Goal: Task Accomplishment & Management: Complete application form

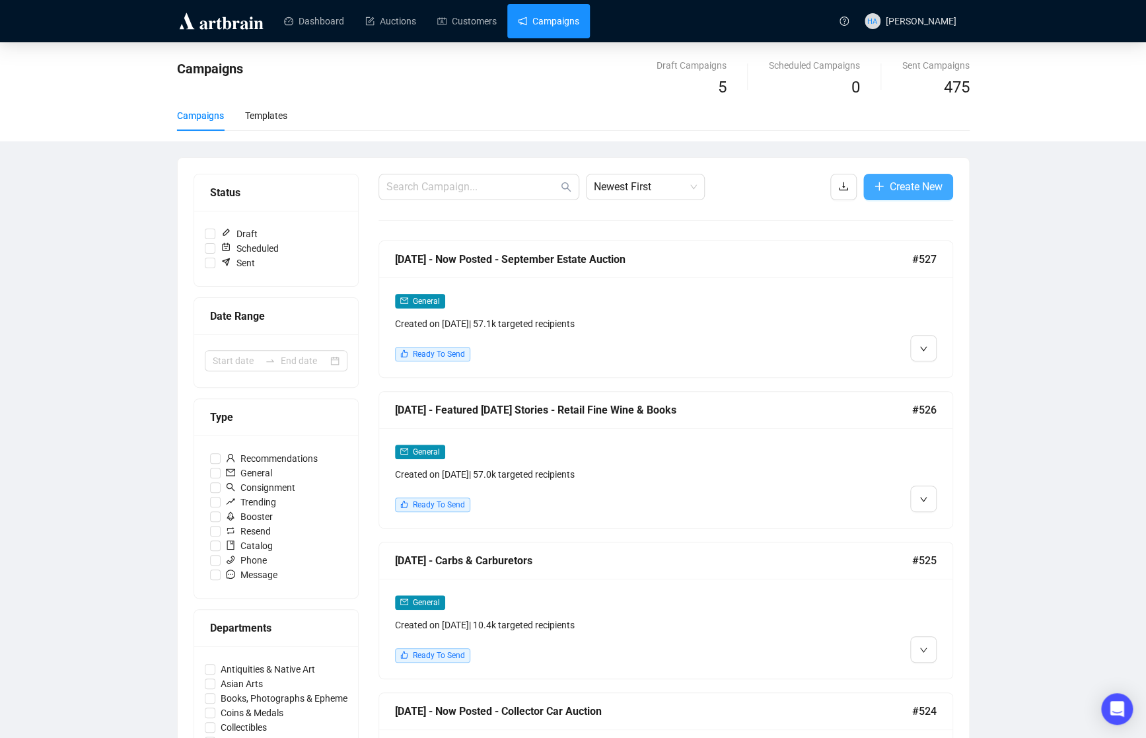
click at [901, 186] on span "Create New" at bounding box center [916, 186] width 53 height 17
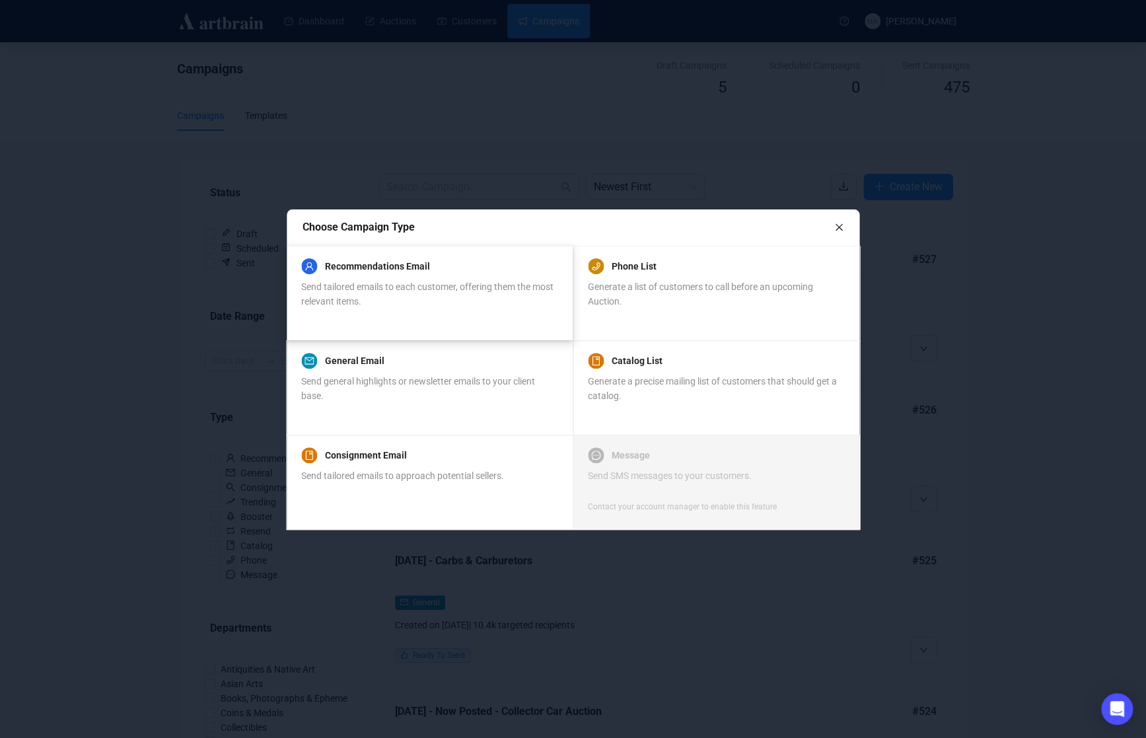
click at [444, 293] on div "Send tailored emails to each customer, offering them the most relevant items." at bounding box center [429, 293] width 256 height 29
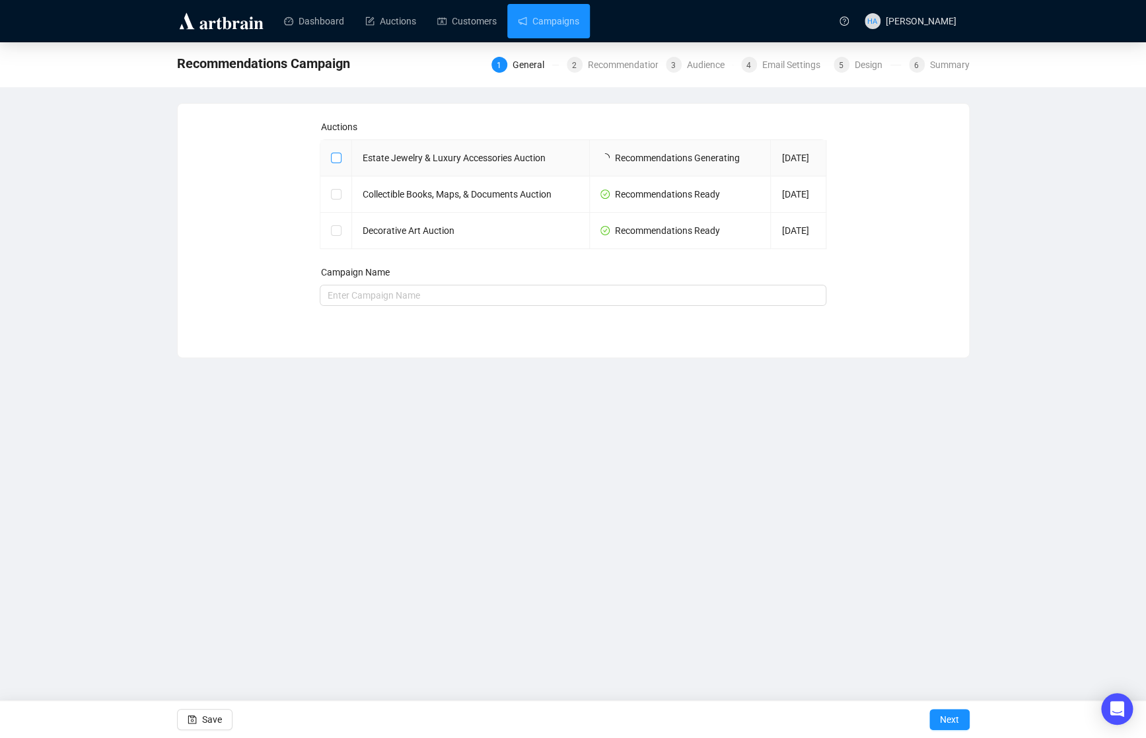
click at [332, 157] on input "checkbox" at bounding box center [335, 157] width 9 height 9
checkbox input "true"
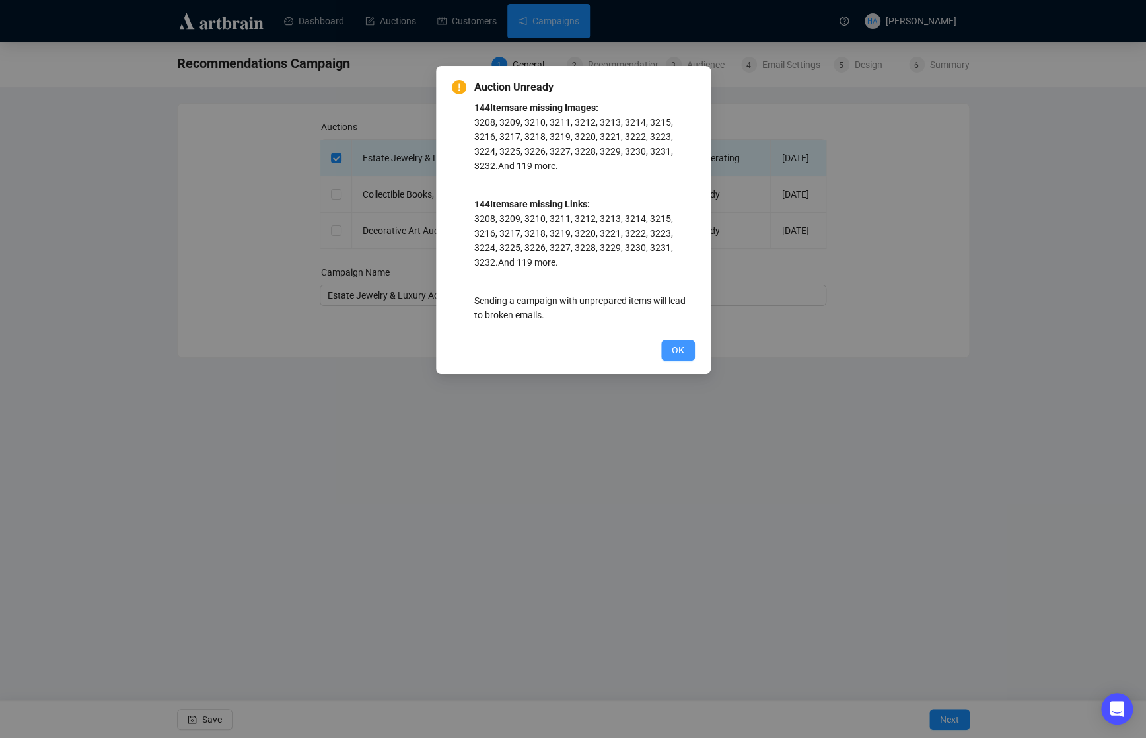
click at [675, 351] on span "OK" at bounding box center [678, 350] width 13 height 15
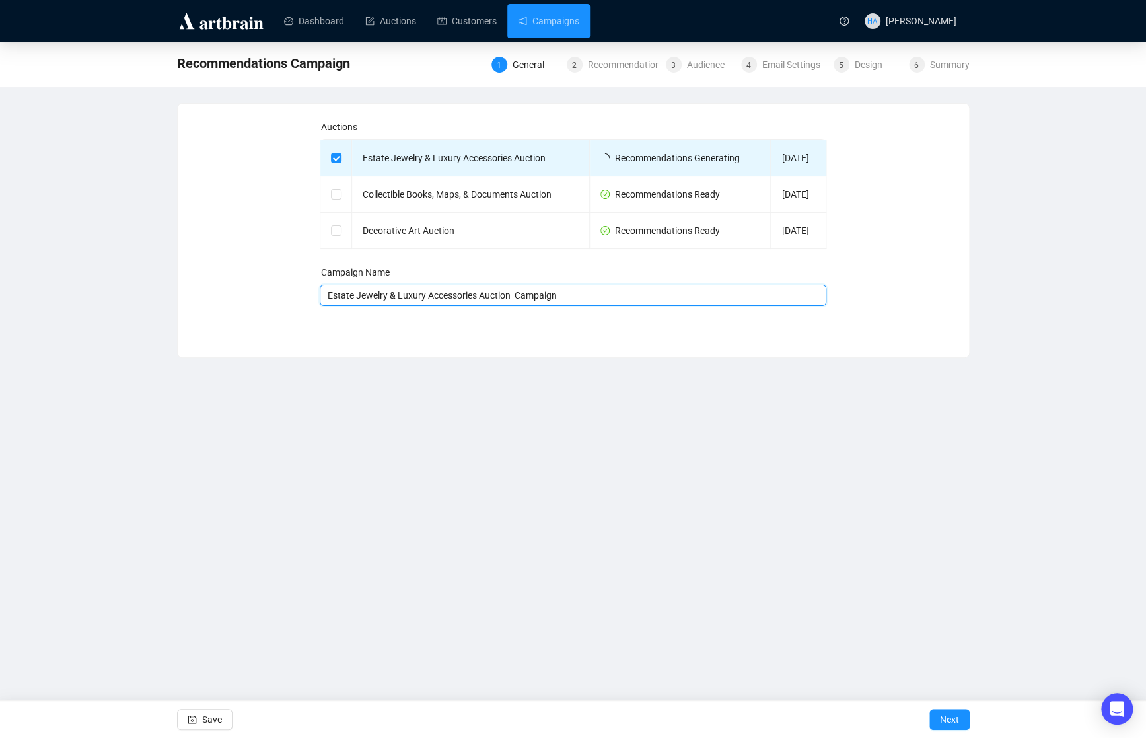
click at [387, 297] on input "Estate Jewelry & Luxury Accessories Auction Campaign" at bounding box center [573, 295] width 507 height 21
type input "[DATE] - Recommended - Estate Jewelry & Luxury Accessories Auction"
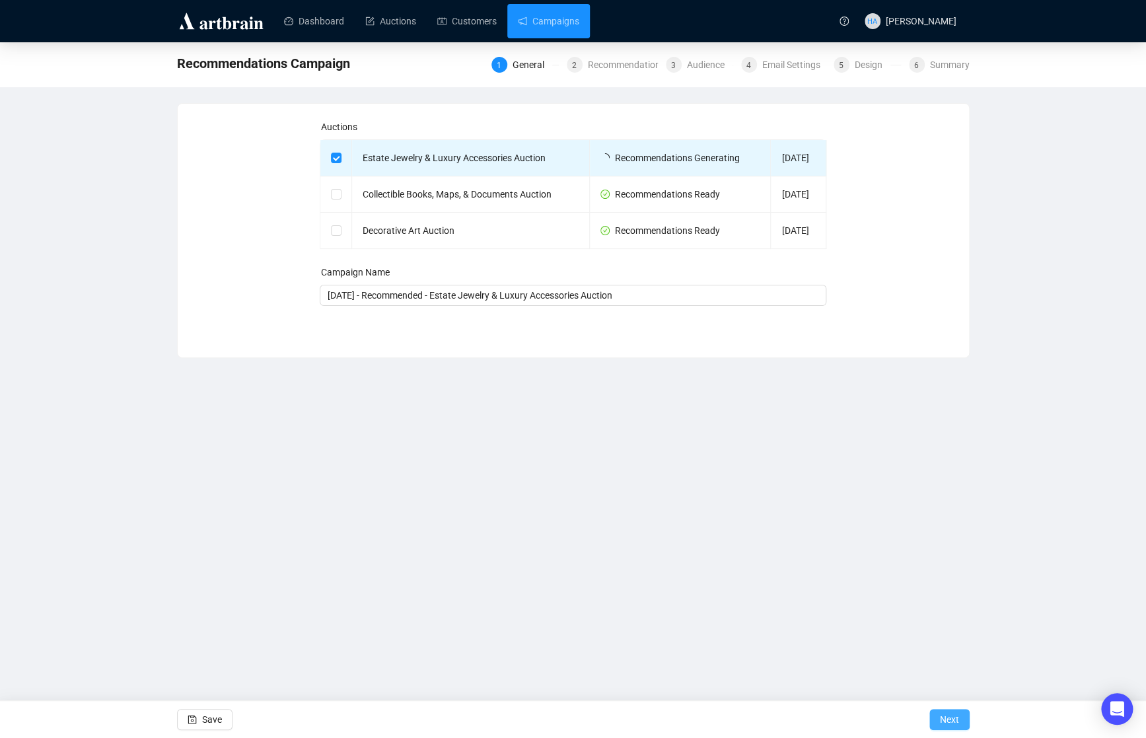
click at [957, 719] on span "Next" at bounding box center [949, 719] width 19 height 37
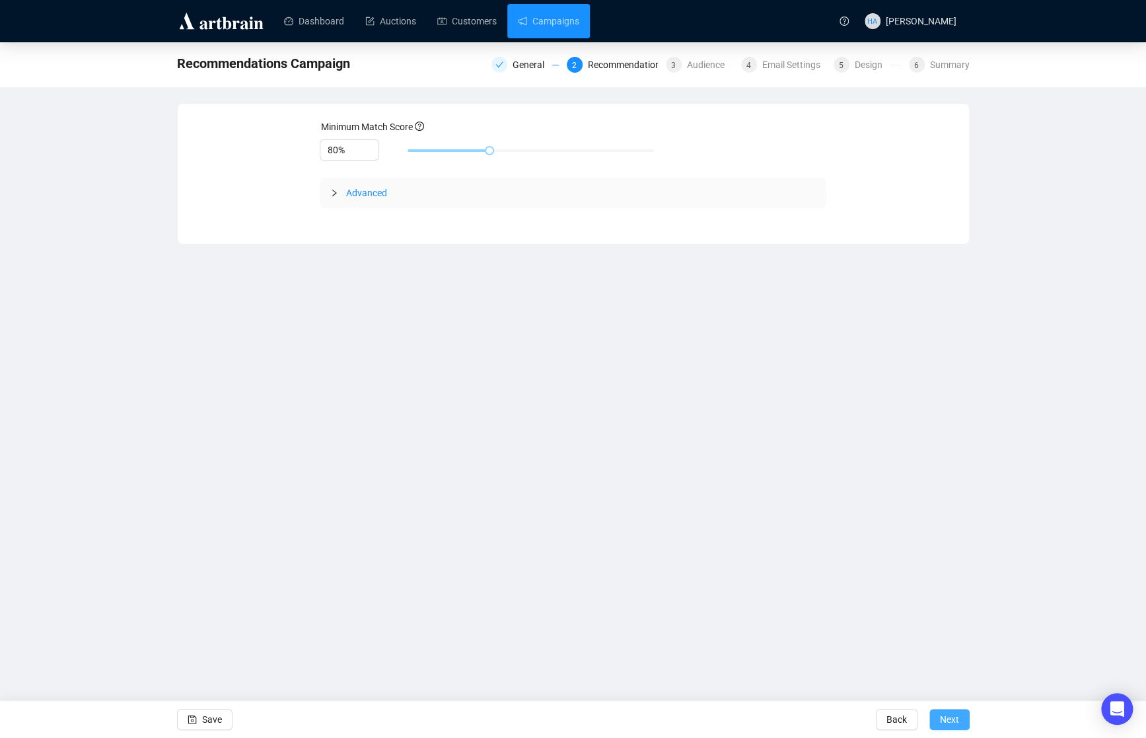
click at [948, 718] on span "Next" at bounding box center [949, 719] width 19 height 37
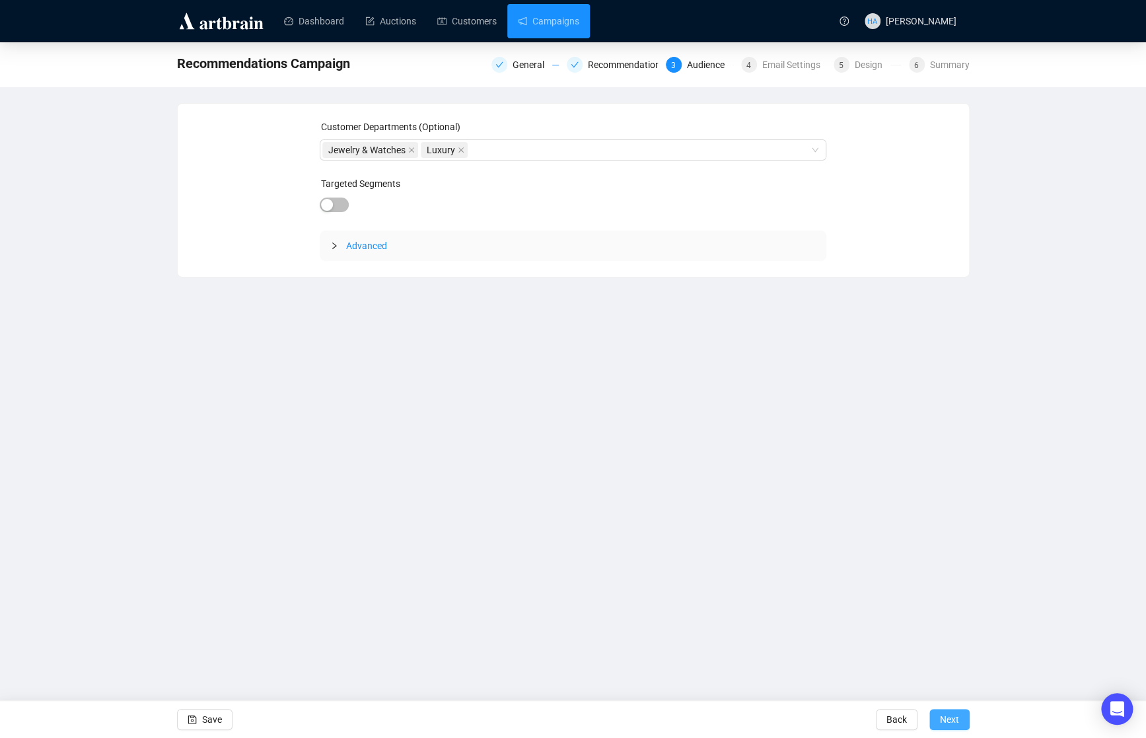
click at [948, 718] on span "Next" at bounding box center [949, 719] width 19 height 37
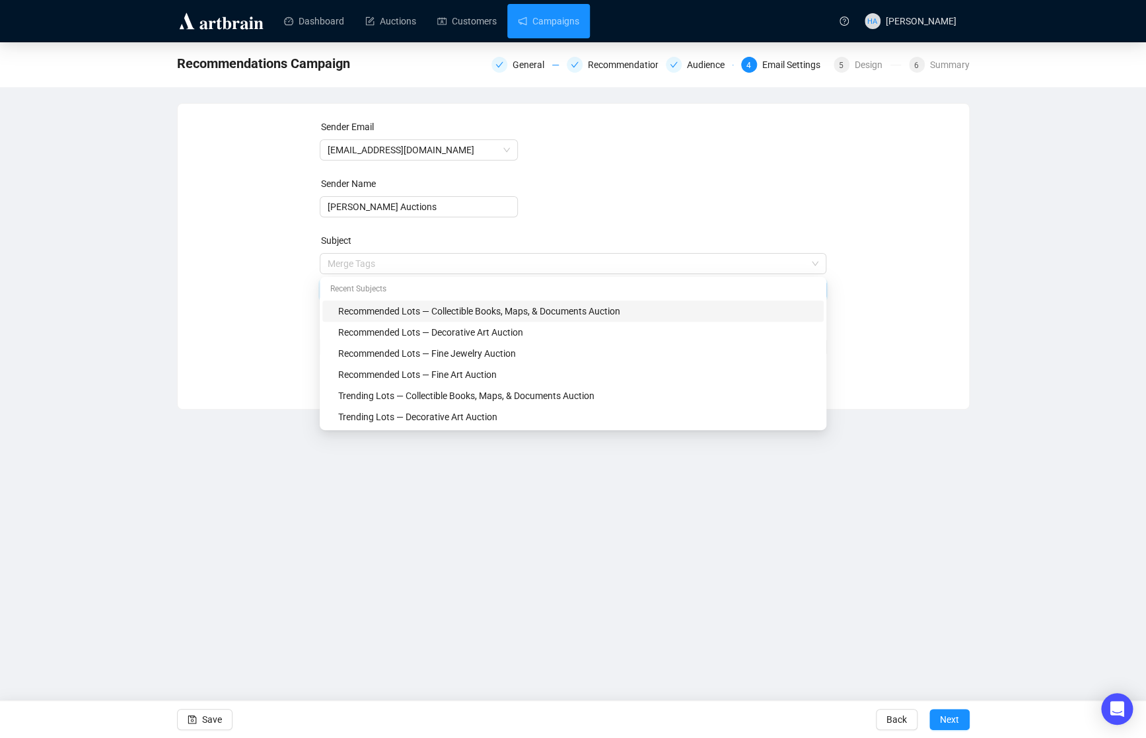
click at [491, 263] on span "Merge Tags Recommended Lots — Collectible Books, Maps, & Documents Auction" at bounding box center [573, 276] width 507 height 37
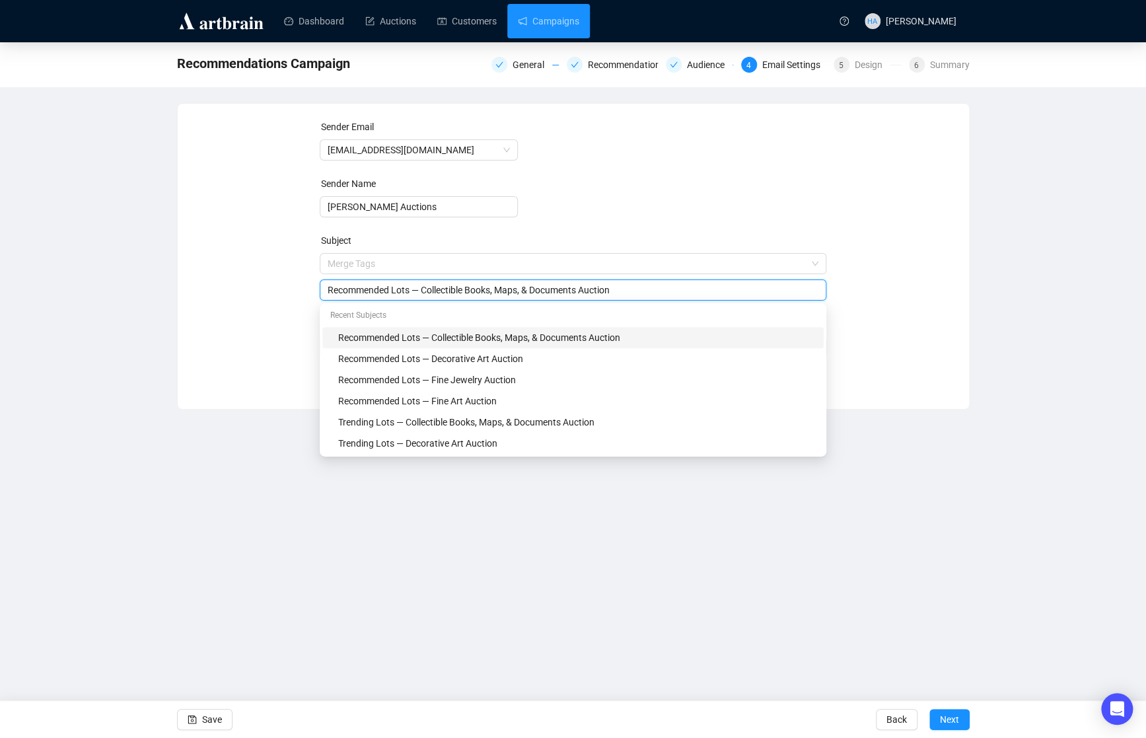
click at [455, 287] on input "Recommended Lots — Collectible Books, Maps, & Documents Auction" at bounding box center [573, 290] width 491 height 15
drag, startPoint x: 426, startPoint y: 291, endPoint x: 590, endPoint y: 292, distance: 163.8
click at [590, 292] on input "Recommended Lots — Collectible Books, Maps, & Documents Auction" at bounding box center [573, 290] width 491 height 15
type input "Recommended Lots — Estate Jewelry & Luxury Accessories Auction"
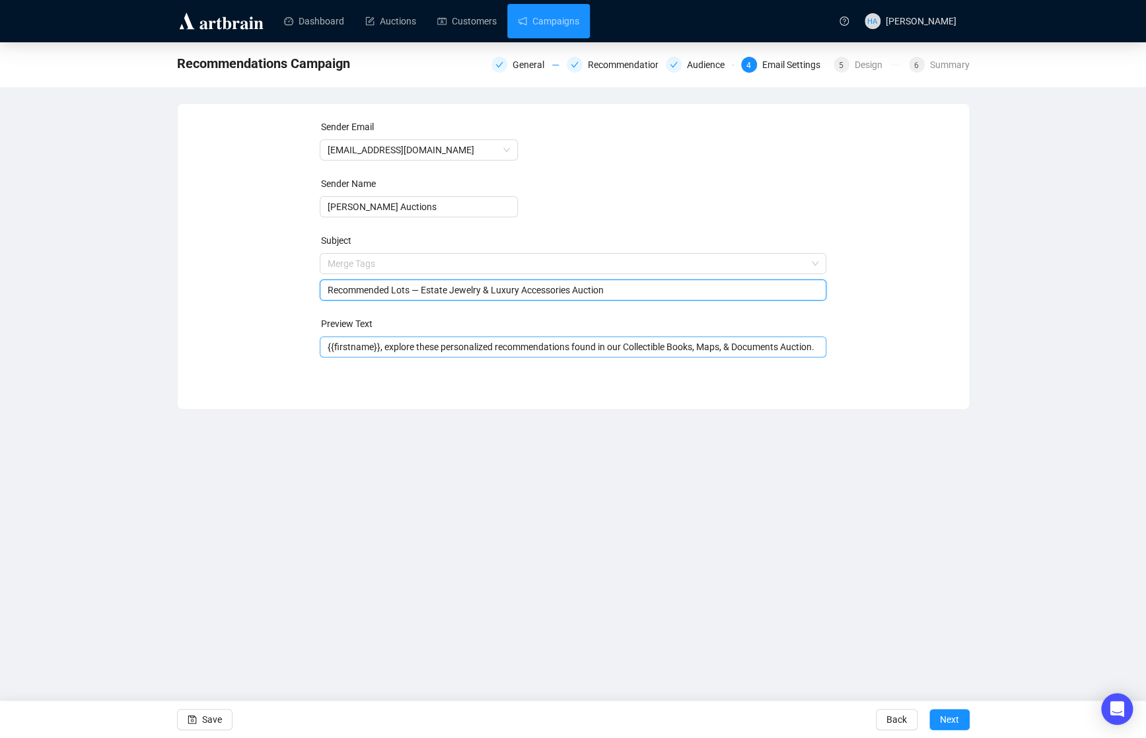
click at [647, 350] on input "{{firstname}}, explore these personalized recommendations found in our Collecti…" at bounding box center [573, 347] width 491 height 15
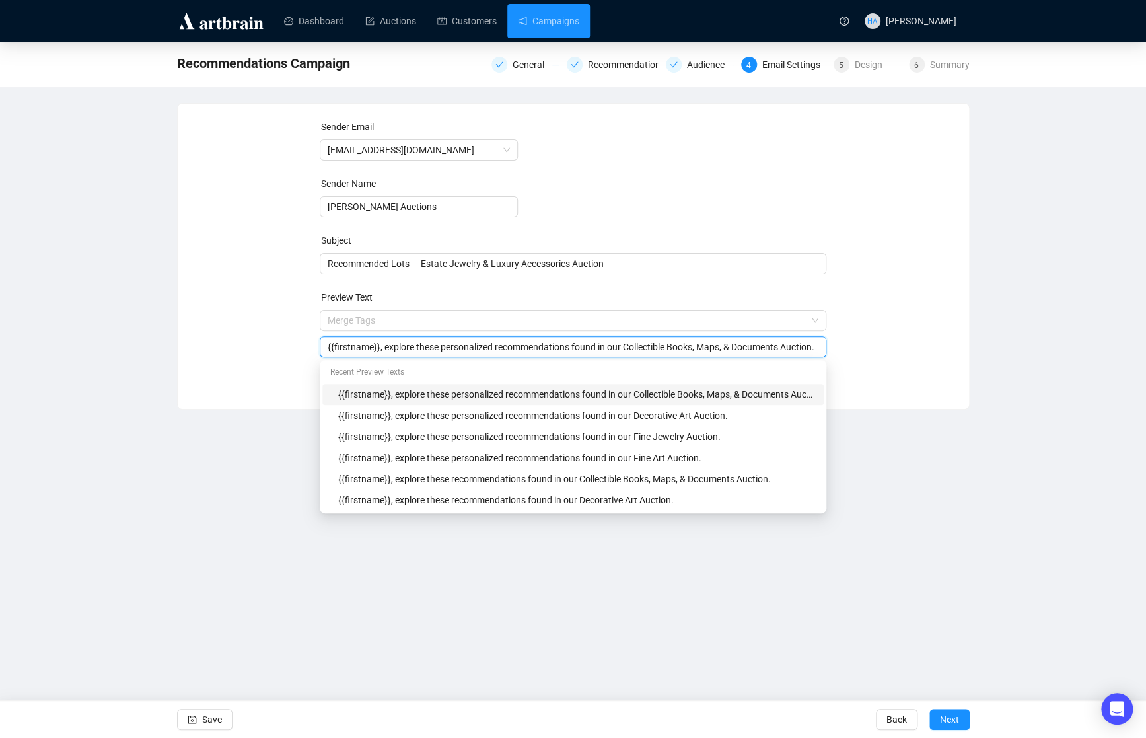
drag, startPoint x: 636, startPoint y: 348, endPoint x: 801, endPoint y: 349, distance: 165.2
click at [801, 349] on input "{{firstname}}, explore these personalized recommendations found in our Collecti…" at bounding box center [573, 347] width 491 height 15
type input "{{firstname}}, explore these personalized recommendations found in our Estate J…"
click at [976, 351] on div "Recommendations Campaign General Recommendations Audience 4 Email Settings 5 De…" at bounding box center [573, 225] width 1146 height 367
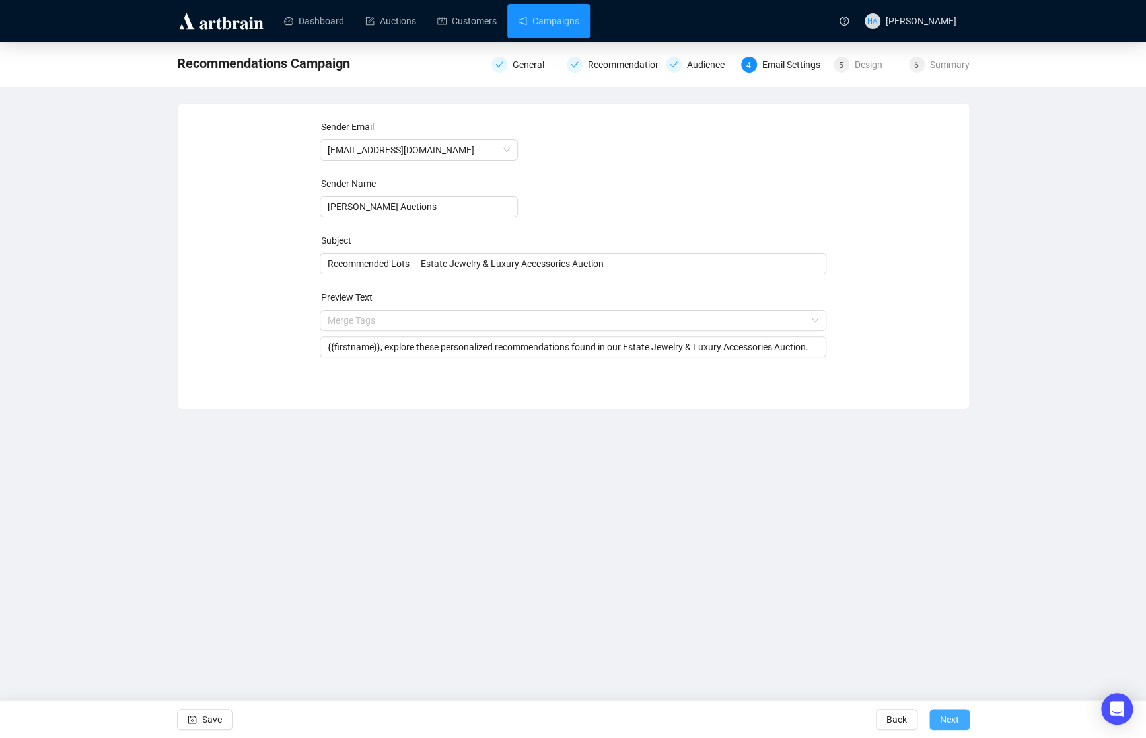
click at [942, 721] on span "Next" at bounding box center [949, 719] width 19 height 37
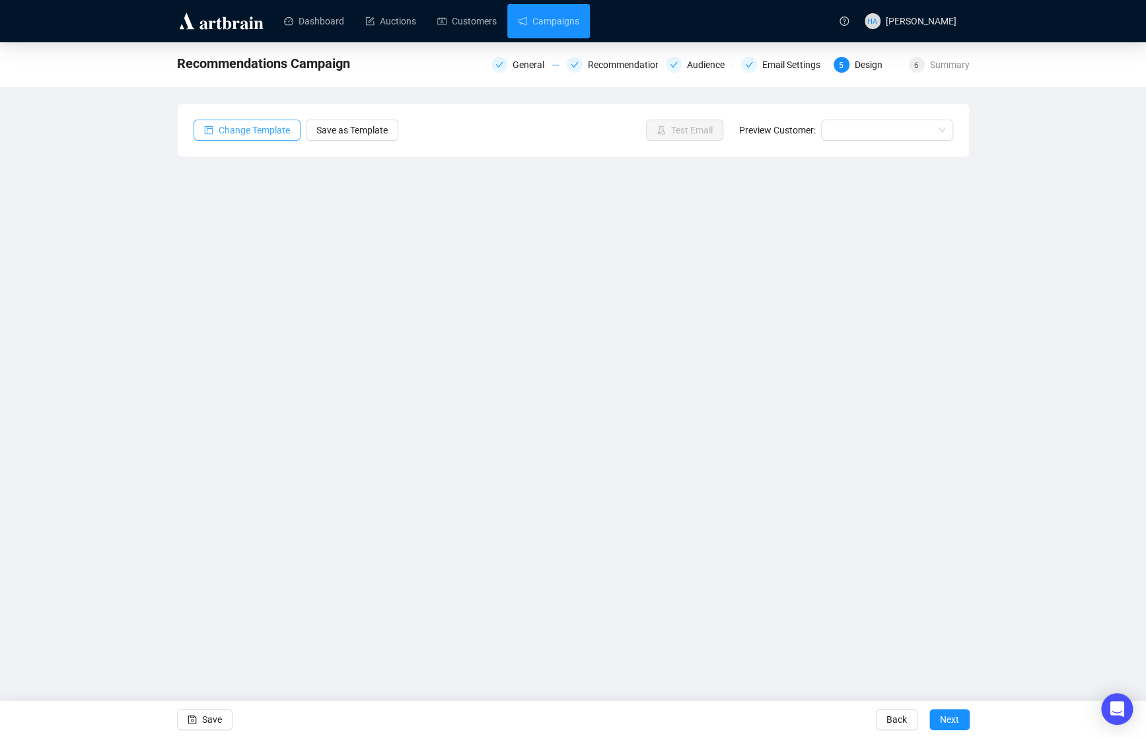
click at [279, 127] on span "Change Template" at bounding box center [254, 130] width 71 height 15
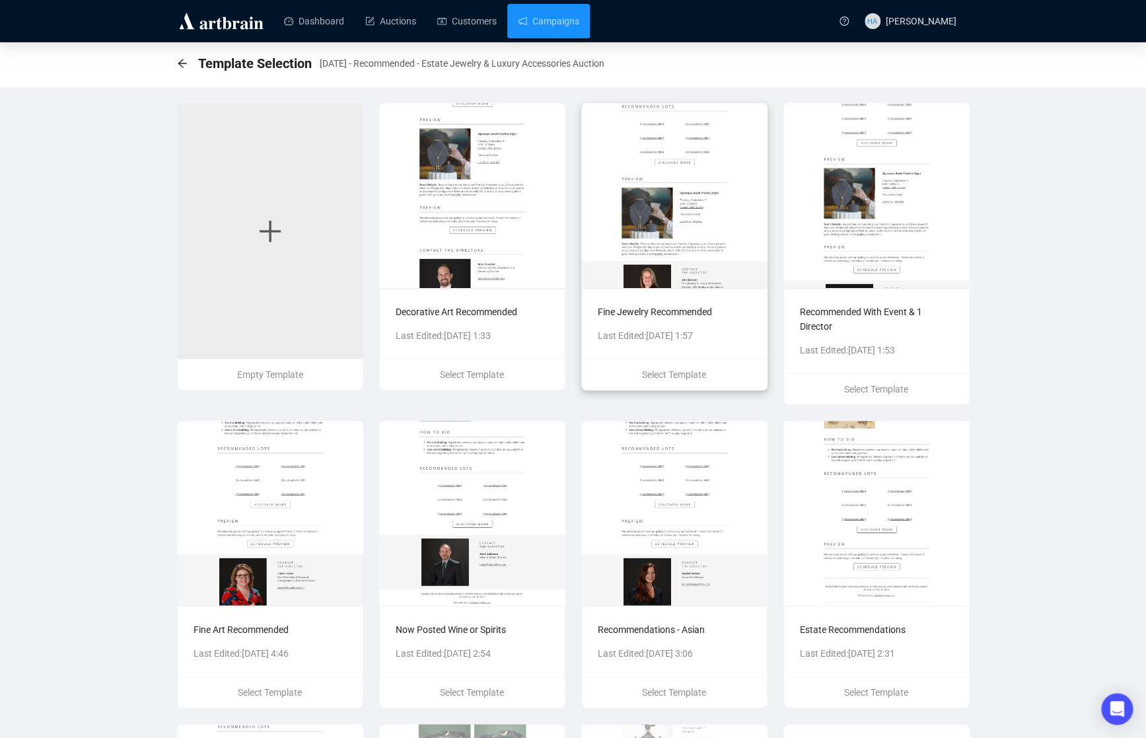
click at [732, 222] on img at bounding box center [674, 195] width 186 height 185
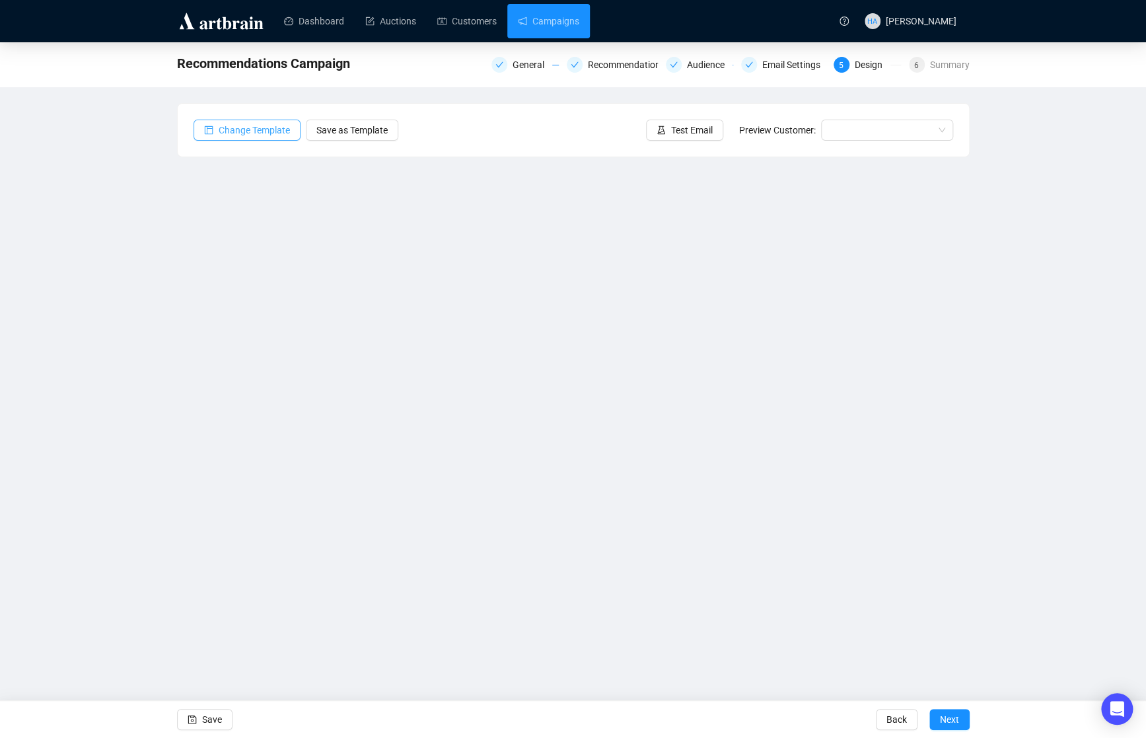
click at [232, 124] on span "Change Template" at bounding box center [254, 130] width 71 height 15
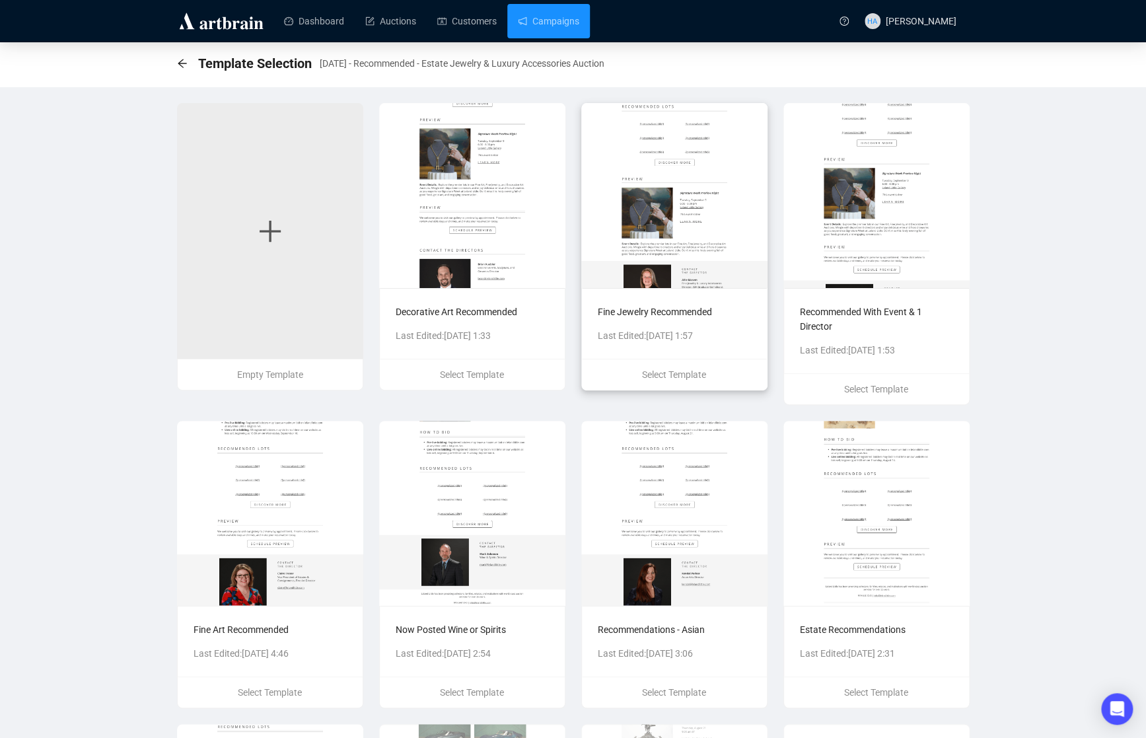
click at [739, 223] on img at bounding box center [674, 195] width 186 height 185
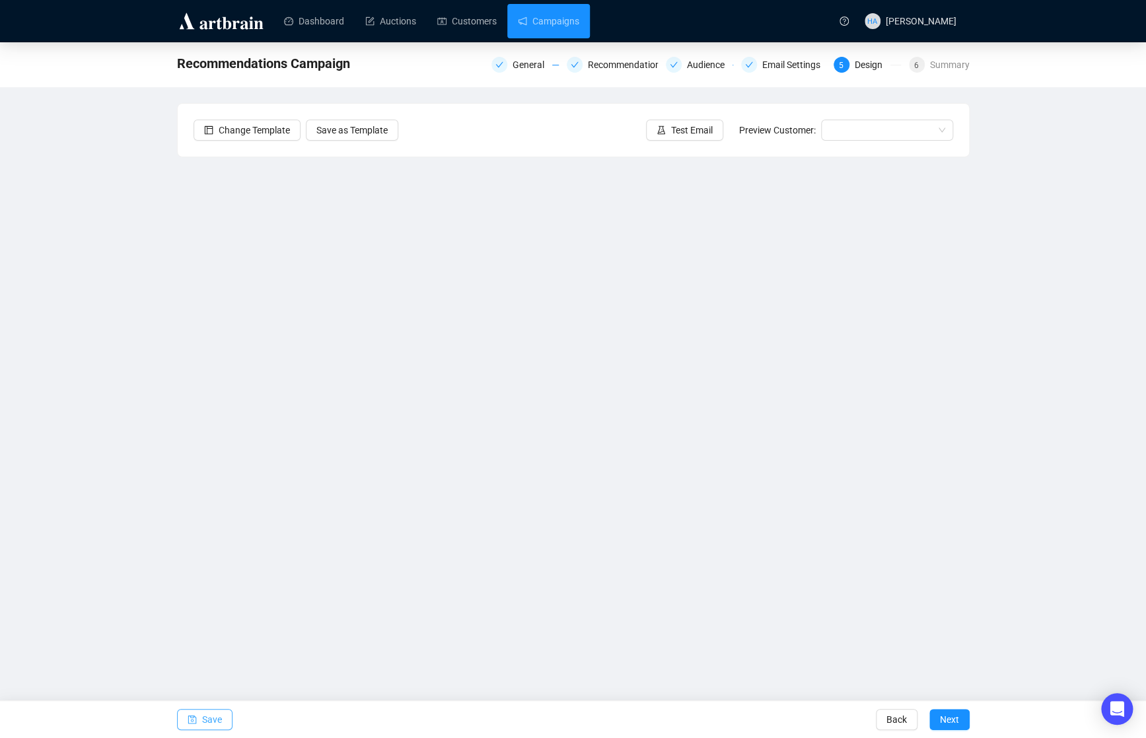
click at [215, 717] on span "Save" at bounding box center [212, 719] width 20 height 37
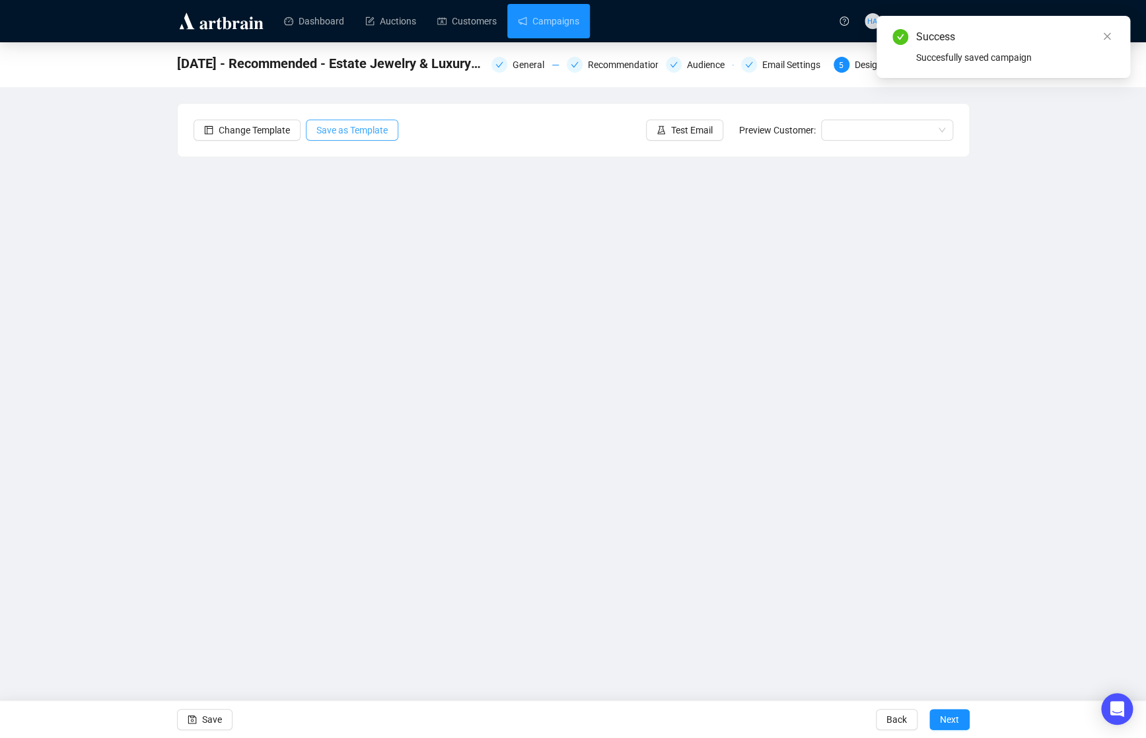
click at [362, 130] on span "Save as Template" at bounding box center [351, 130] width 71 height 15
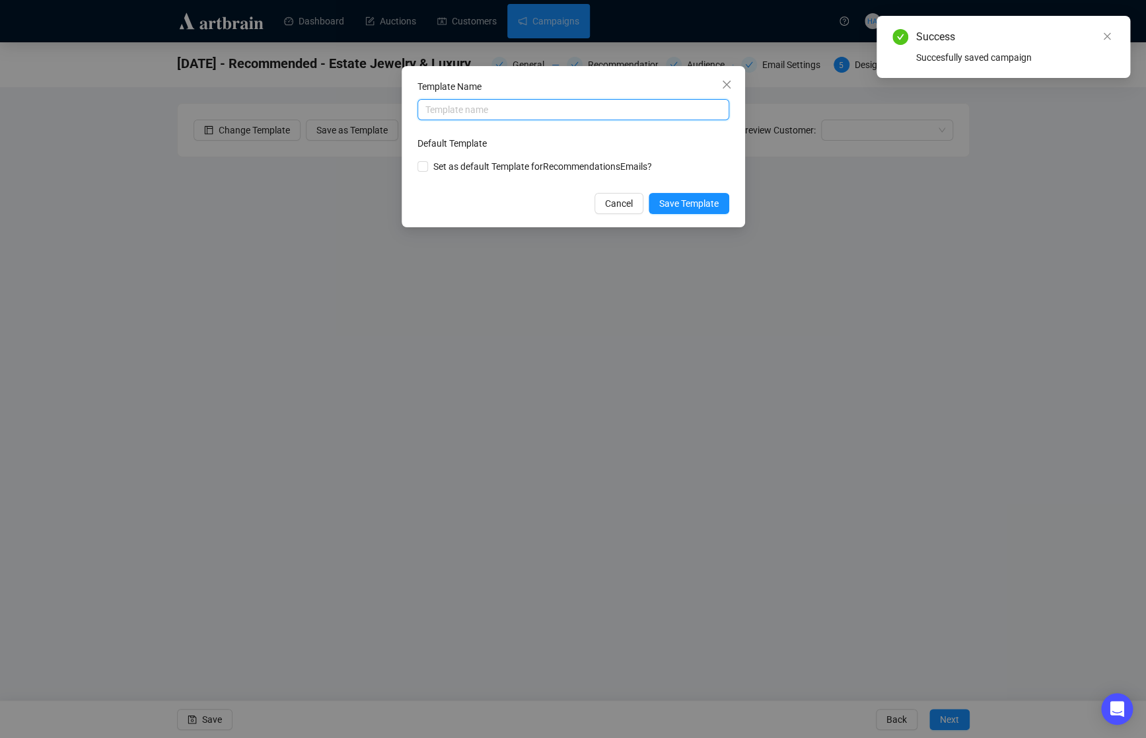
click at [501, 111] on input "text" at bounding box center [574, 109] width 312 height 21
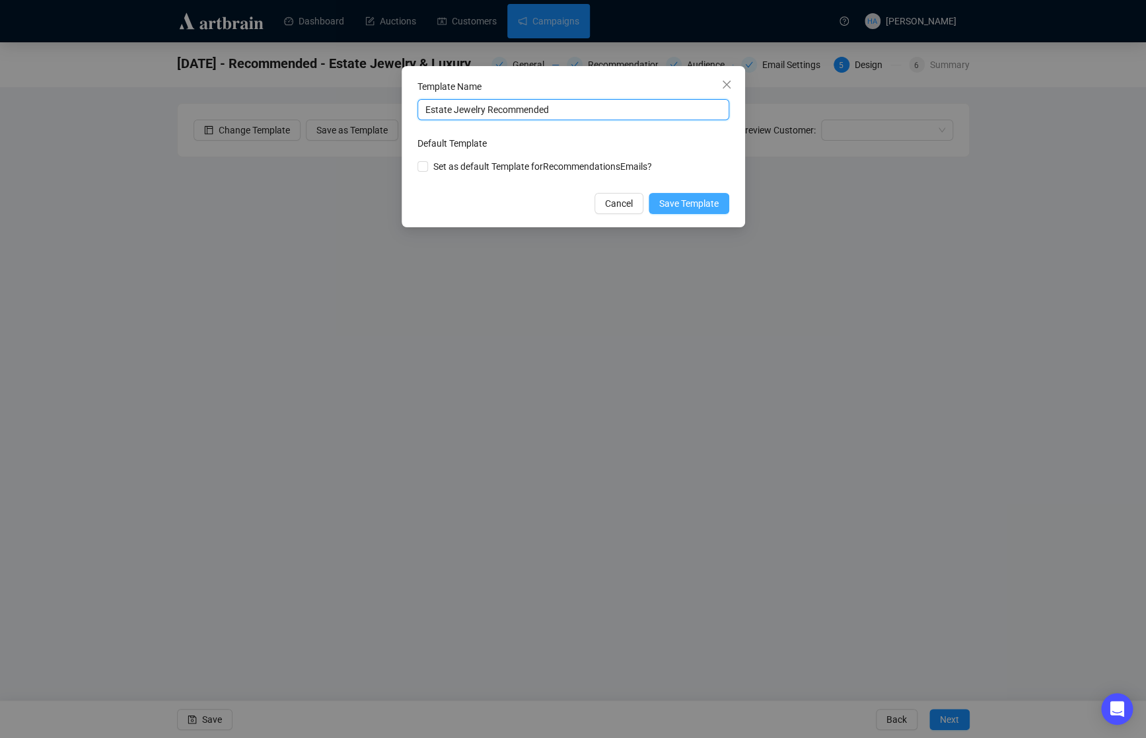
type input "Estate Jewelry Recommended"
click at [684, 203] on span "Save Template" at bounding box center [688, 203] width 59 height 15
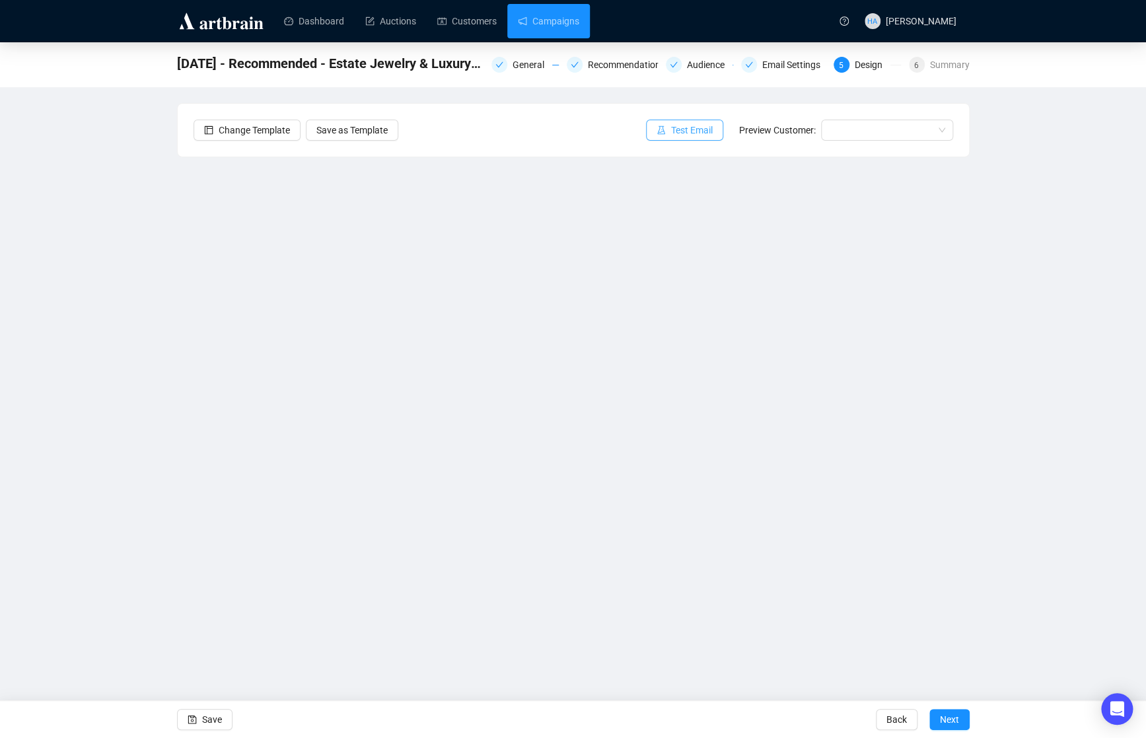
click at [678, 133] on span "Test Email" at bounding box center [692, 130] width 42 height 15
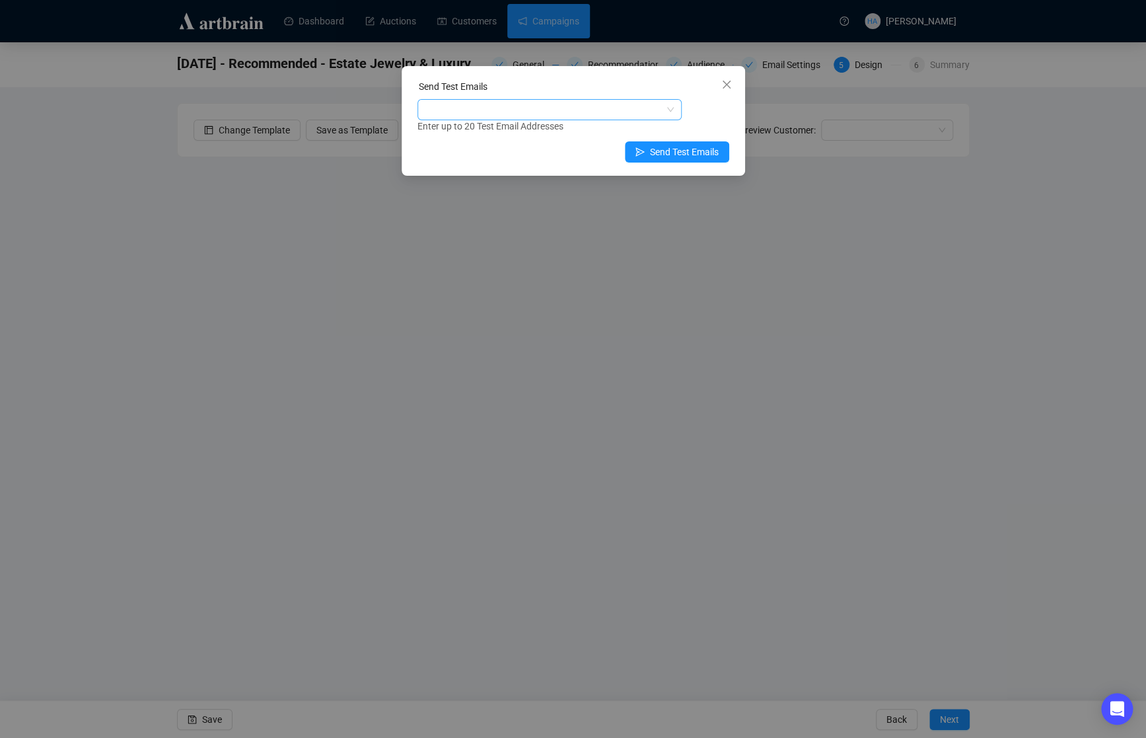
click at [520, 112] on div at bounding box center [542, 109] width 245 height 18
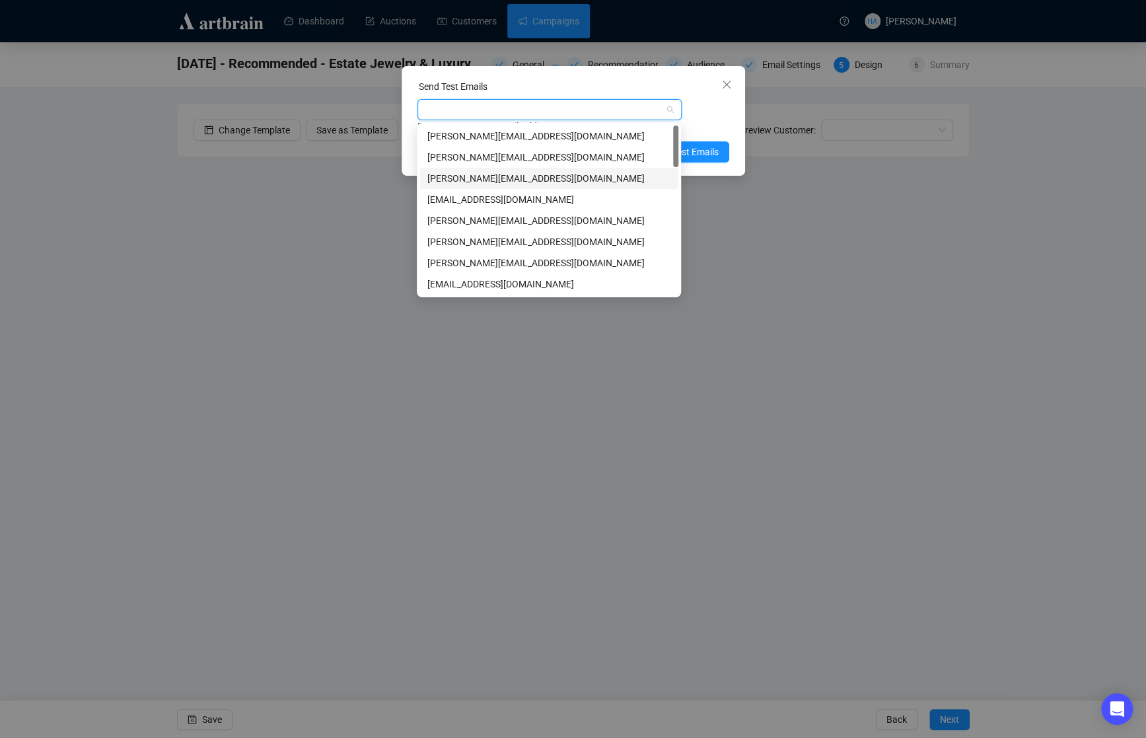
click at [474, 184] on div "[PERSON_NAME][EMAIL_ADDRESS][DOMAIN_NAME]" at bounding box center [548, 178] width 243 height 15
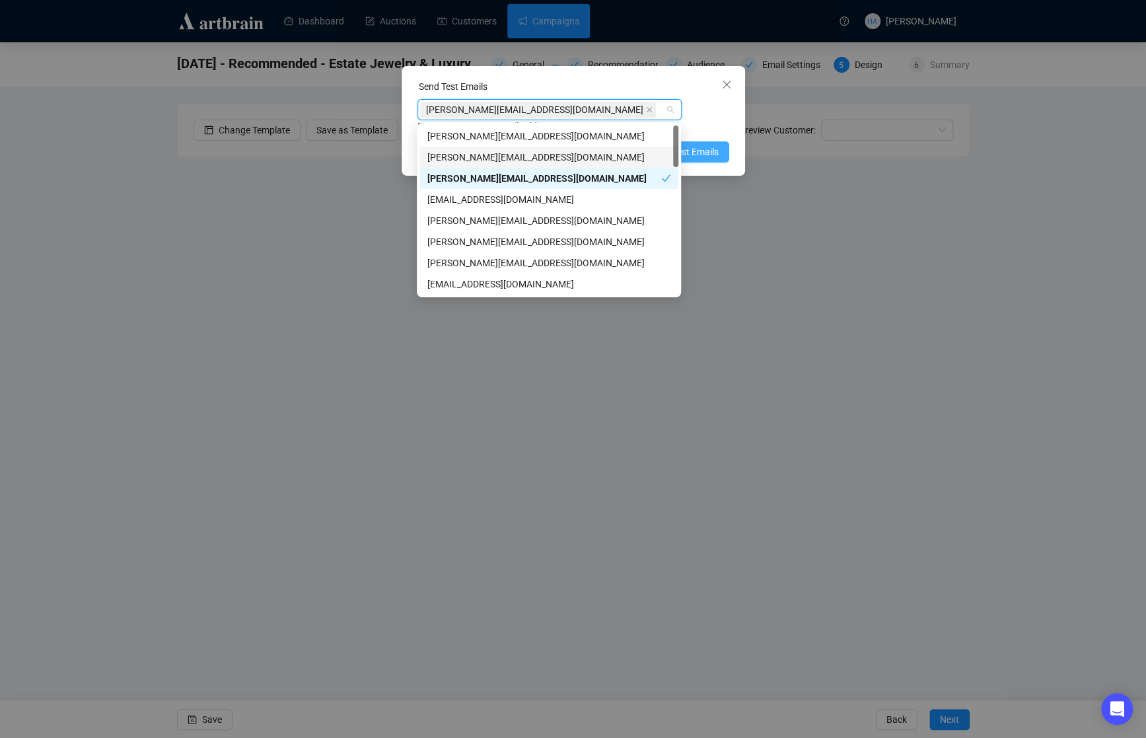
click at [695, 147] on span "Send Test Emails" at bounding box center [684, 152] width 69 height 15
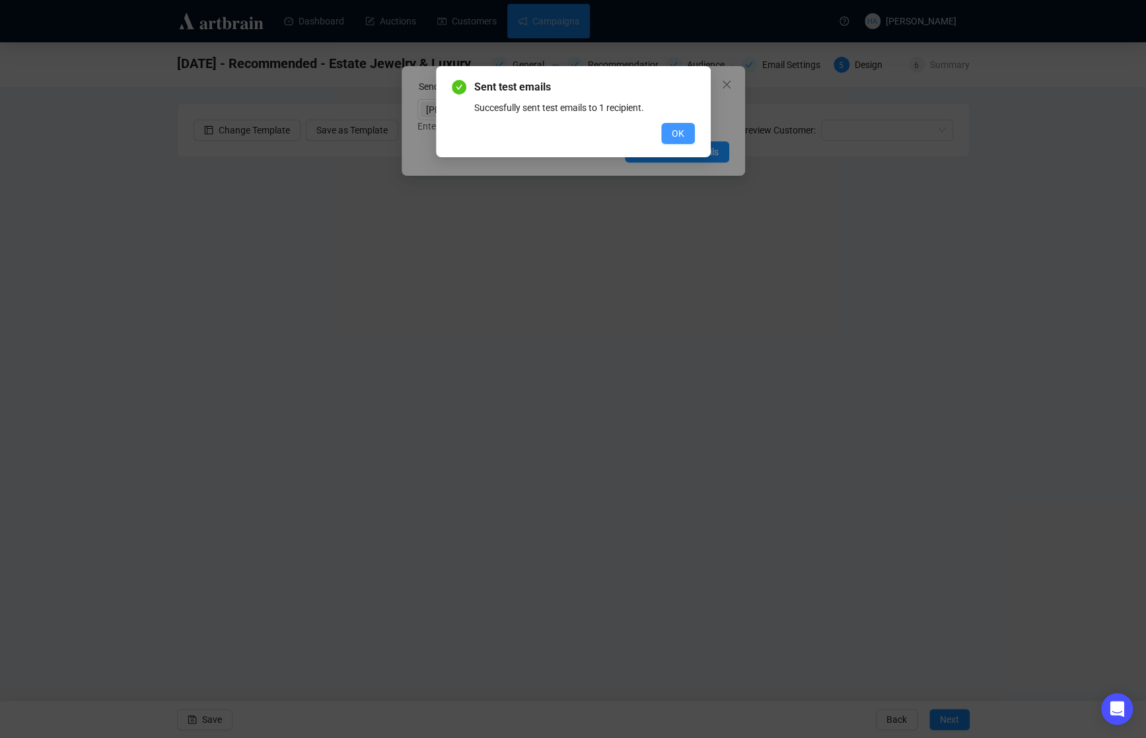
click at [673, 136] on span "OK" at bounding box center [678, 133] width 13 height 15
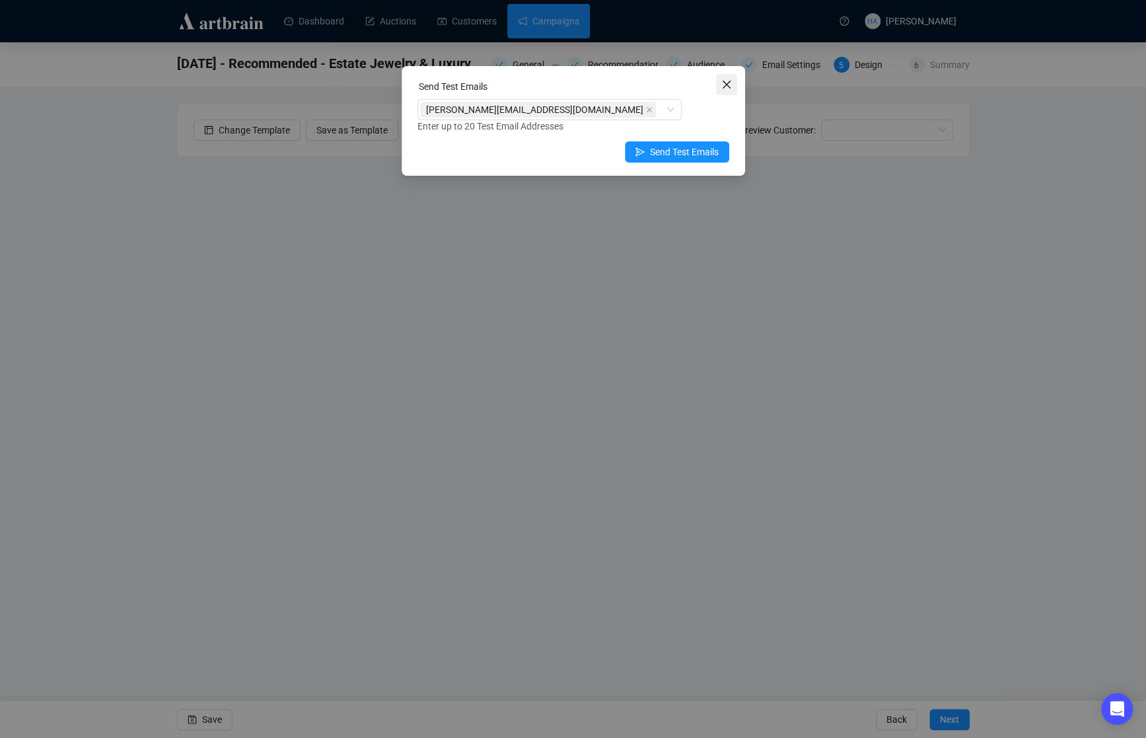
click at [728, 83] on icon "close" at bounding box center [726, 85] width 8 height 8
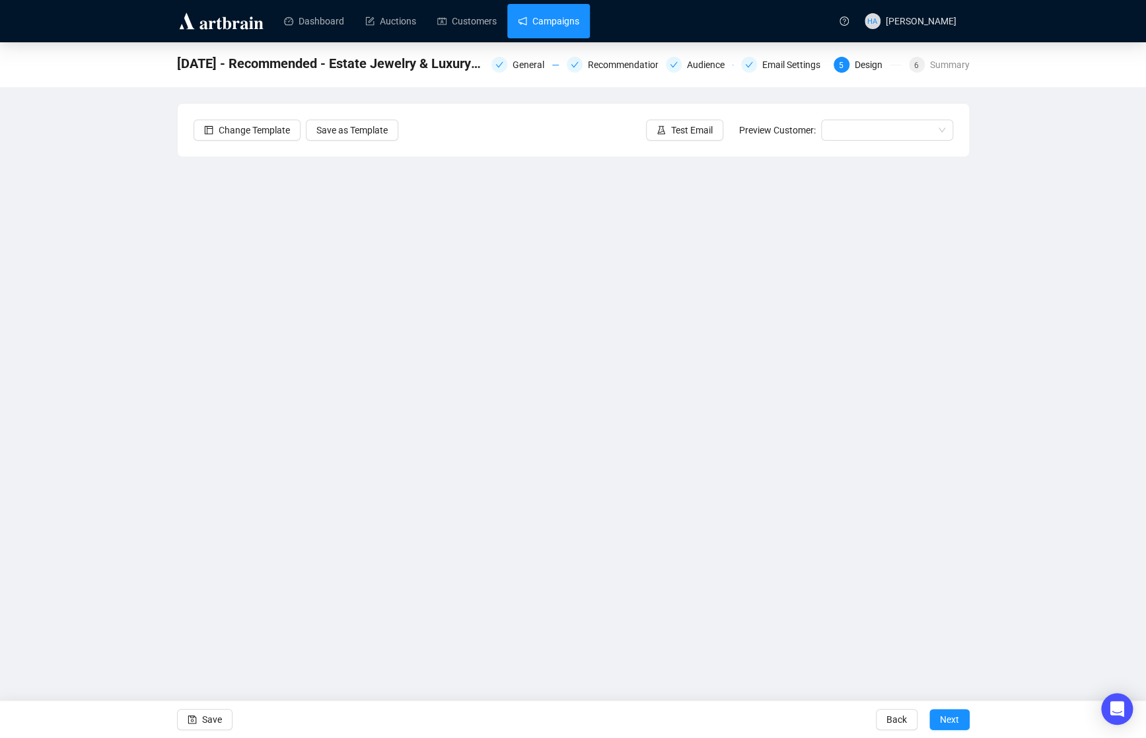
click at [550, 19] on link "Campaigns" at bounding box center [548, 21] width 61 height 34
